Goal: Information Seeking & Learning: Learn about a topic

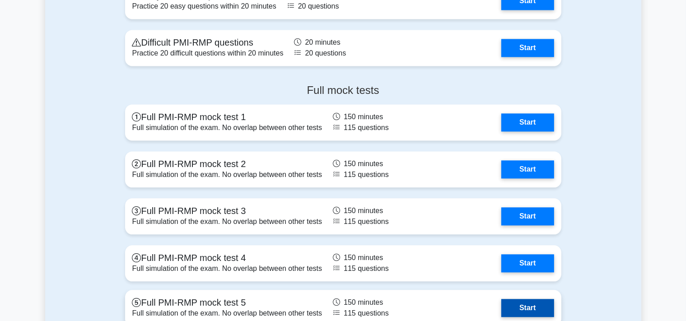
scroll to position [1908, 0]
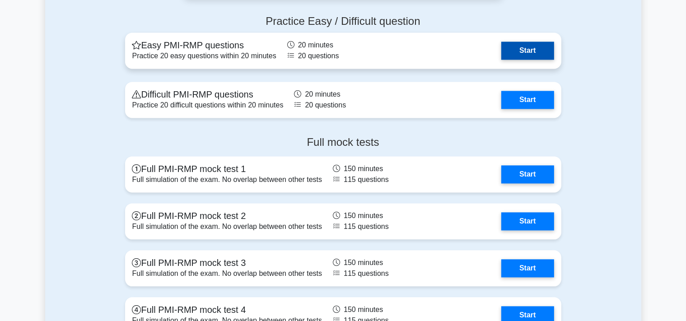
click at [527, 50] on link "Start" at bounding box center [527, 51] width 52 height 18
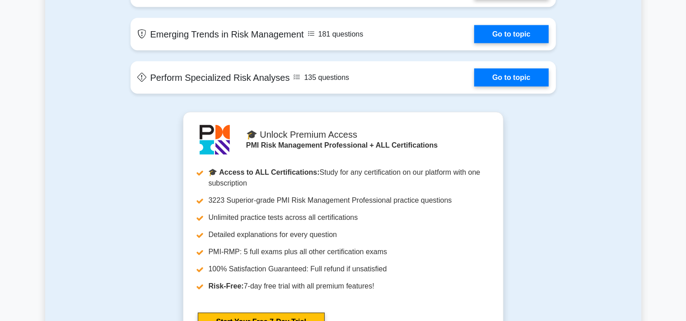
scroll to position [1431, 0]
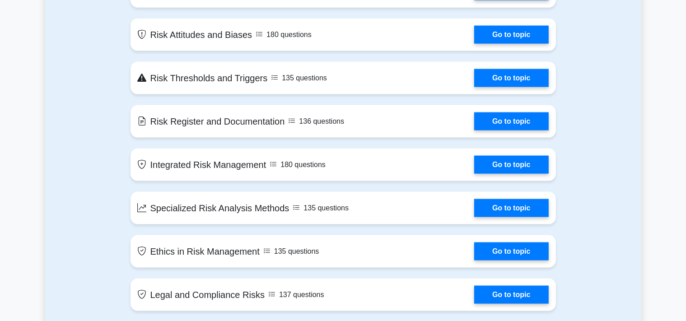
scroll to position [1240, 0]
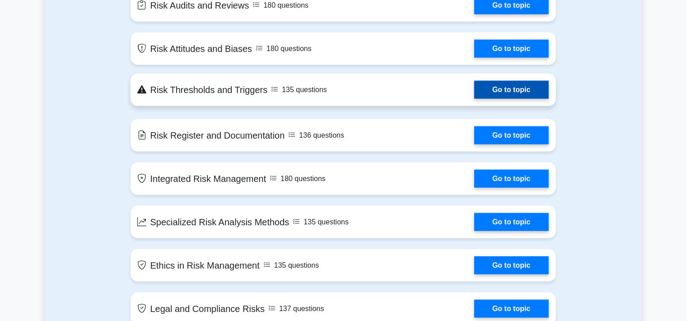
click at [519, 89] on link "Go to topic" at bounding box center [511, 90] width 74 height 18
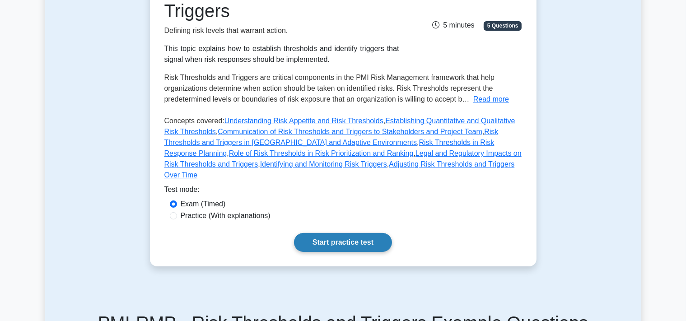
scroll to position [95, 0]
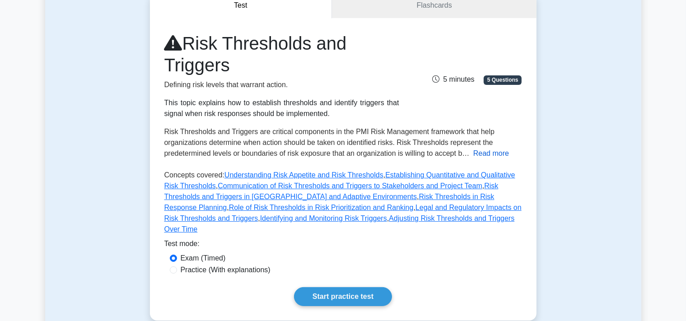
click at [497, 154] on button "Read more" at bounding box center [491, 153] width 36 height 11
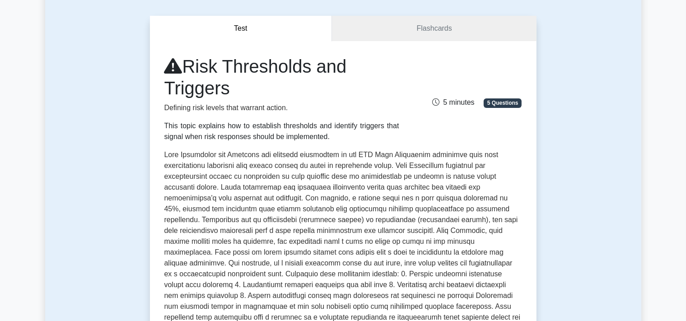
scroll to position [47, 0]
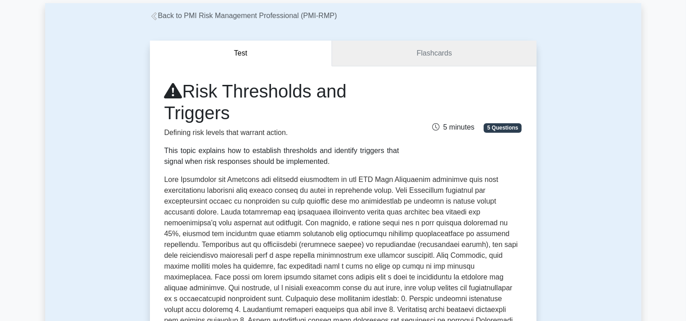
click at [392, 52] on link "Flashcards" at bounding box center [434, 54] width 204 height 26
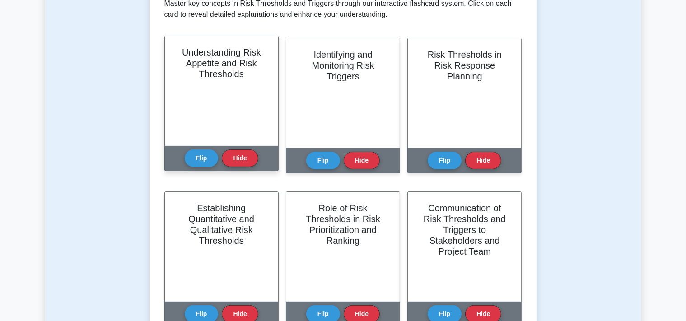
scroll to position [191, 0]
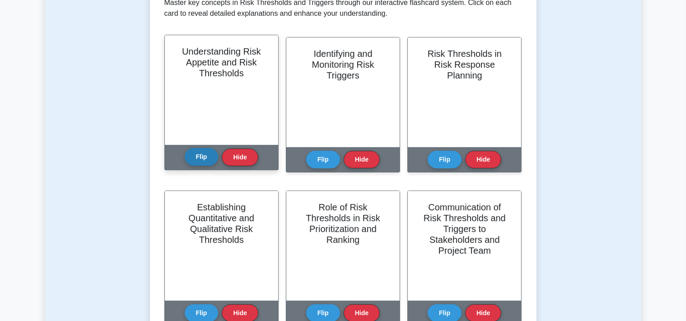
click at [203, 160] on button "Flip" at bounding box center [202, 157] width 34 height 18
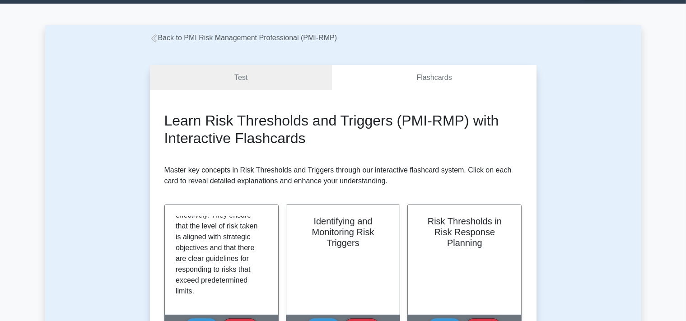
scroll to position [0, 0]
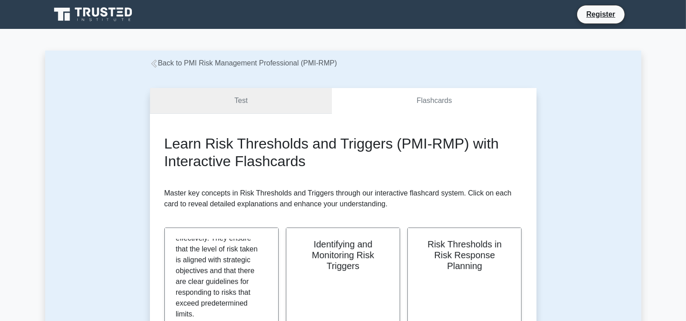
click at [263, 106] on link "Test" at bounding box center [241, 101] width 182 height 26
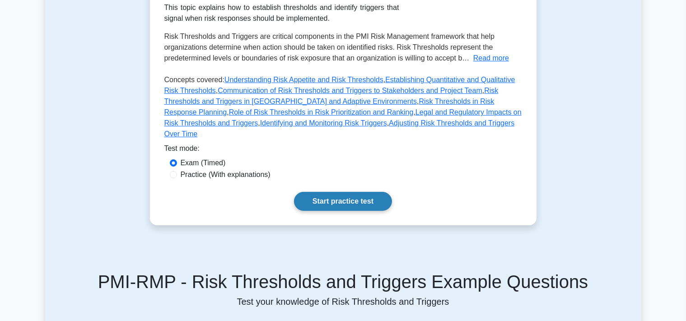
scroll to position [191, 0]
click at [340, 192] on link "Start practice test" at bounding box center [343, 201] width 98 height 19
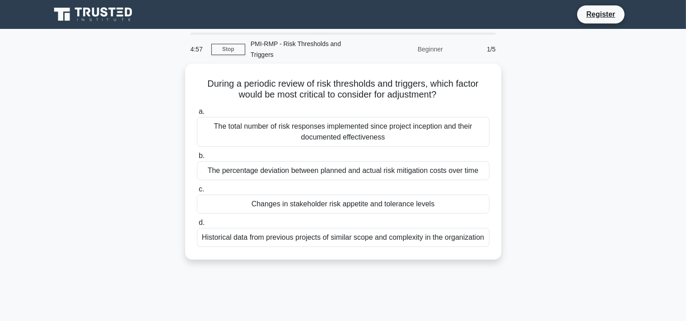
click at [490, 43] on div "1/5" at bounding box center [474, 49] width 53 height 18
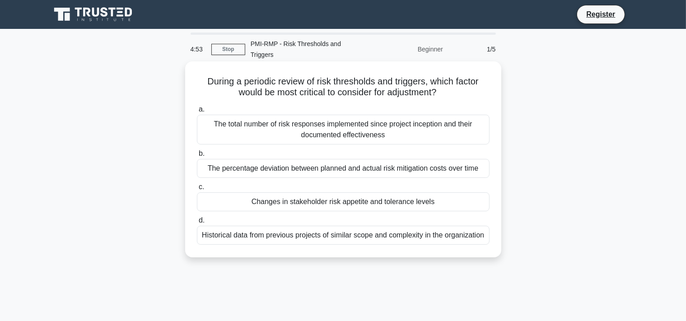
drag, startPoint x: 209, startPoint y: 111, endPoint x: 389, endPoint y: 117, distance: 179.8
click at [389, 117] on div "The total number of risk responses implemented since project inception and thei…" at bounding box center [343, 130] width 293 height 30
click at [389, 120] on div "The total number of risk responses implemented since project inception and thei…" at bounding box center [343, 130] width 293 height 30
click at [197, 112] on input "a. The total number of risk responses implemented since project inception and t…" at bounding box center [197, 110] width 0 height 6
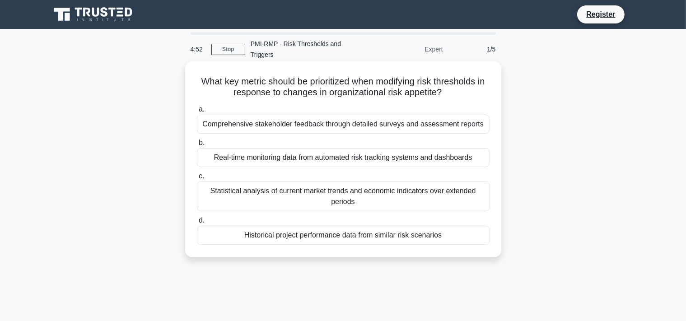
click at [362, 123] on div "Comprehensive stakeholder feedback through detailed surveys and assessment repo…" at bounding box center [343, 124] width 293 height 19
click at [197, 112] on input "a. Comprehensive stakeholder feedback through detailed surveys and assessment r…" at bounding box center [197, 110] width 0 height 6
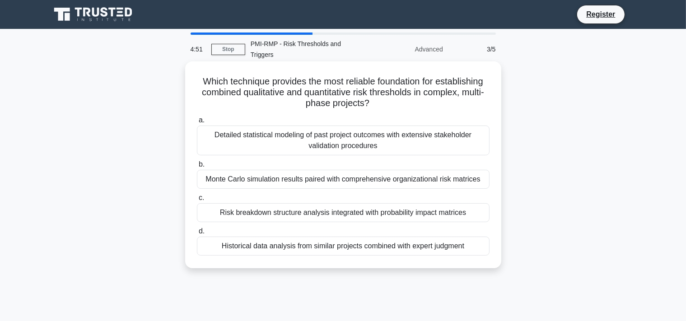
click at [327, 170] on div "Monte Carlo simulation results paired with comprehensive organizational risk ma…" at bounding box center [343, 179] width 293 height 19
click at [331, 170] on div "Monte Carlo simulation results paired with comprehensive organizational risk ma…" at bounding box center [343, 179] width 293 height 19
click at [197, 168] on input "b. Monte Carlo simulation results paired with comprehensive organizational risk…" at bounding box center [197, 165] width 0 height 6
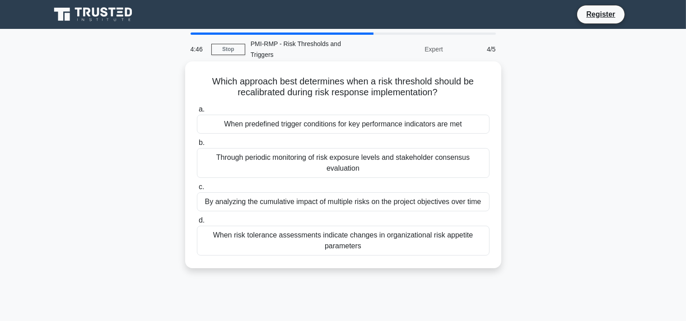
click at [333, 226] on div "When risk tolerance assessments indicate changes in organizational risk appetit…" at bounding box center [343, 241] width 293 height 30
click at [336, 227] on div "When risk tolerance assessments indicate changes in organizational risk appetit…" at bounding box center [343, 241] width 293 height 30
click at [197, 224] on input "d. When risk tolerance assessments indicate changes in organizational risk appe…" at bounding box center [197, 221] width 0 height 6
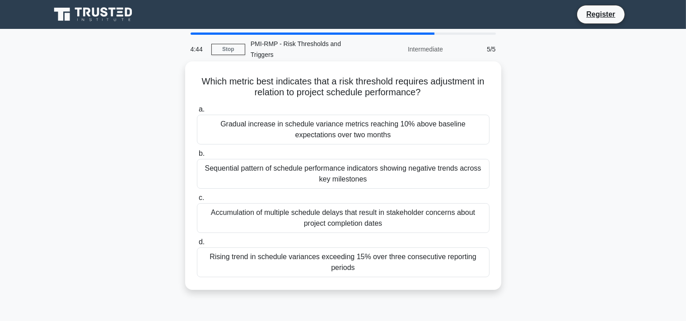
click at [321, 160] on div "Sequential pattern of schedule performance indicators showing negative trends a…" at bounding box center [343, 174] width 293 height 30
click at [197, 157] on input "b. Sequential pattern of schedule performance indicators showing negative trend…" at bounding box center [197, 154] width 0 height 6
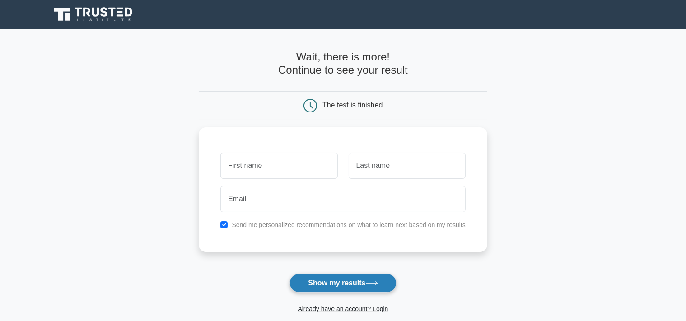
click at [346, 287] on button "Show my results" at bounding box center [342, 283] width 107 height 19
